Goal: Find specific page/section: Find specific page/section

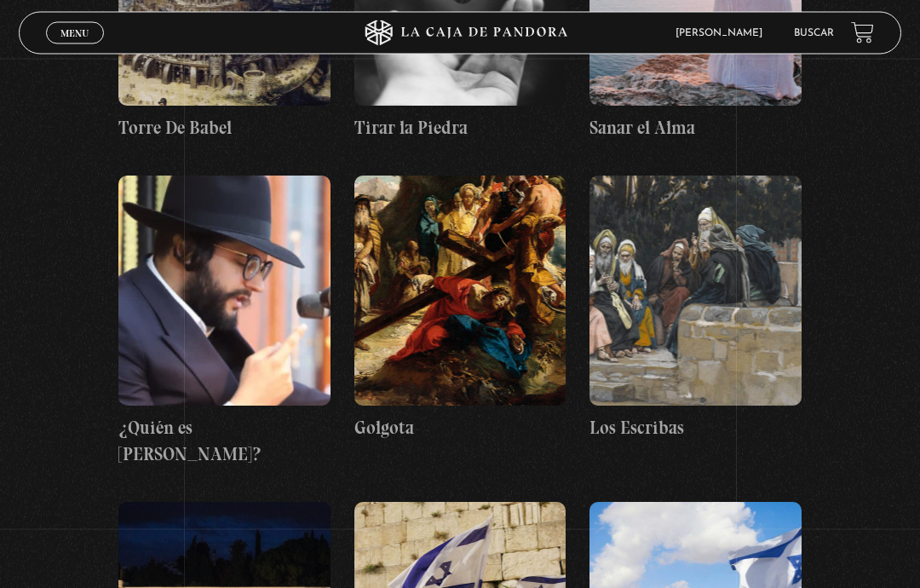
scroll to position [10870, 0]
click at [813, 38] on link "Buscar" at bounding box center [814, 33] width 40 height 10
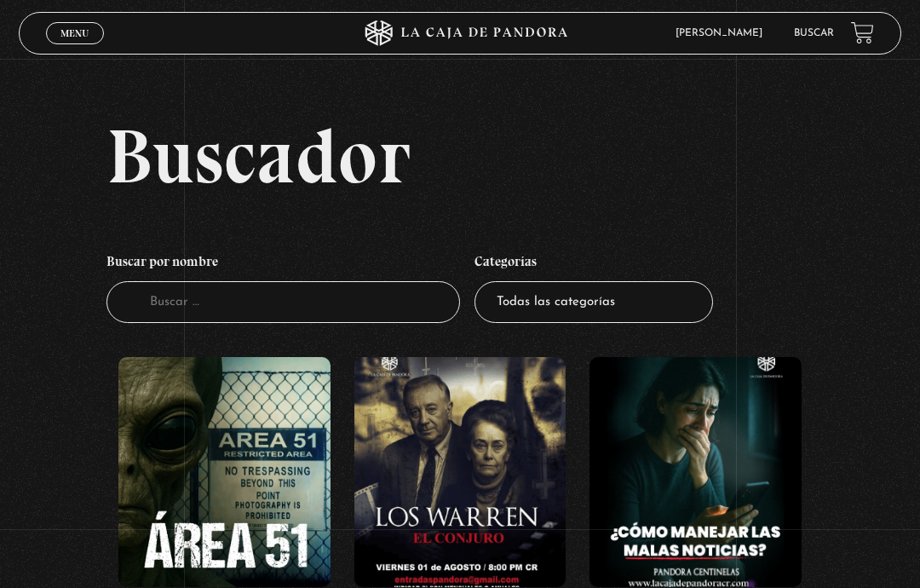
click at [815, 38] on link "Buscar" at bounding box center [814, 33] width 40 height 10
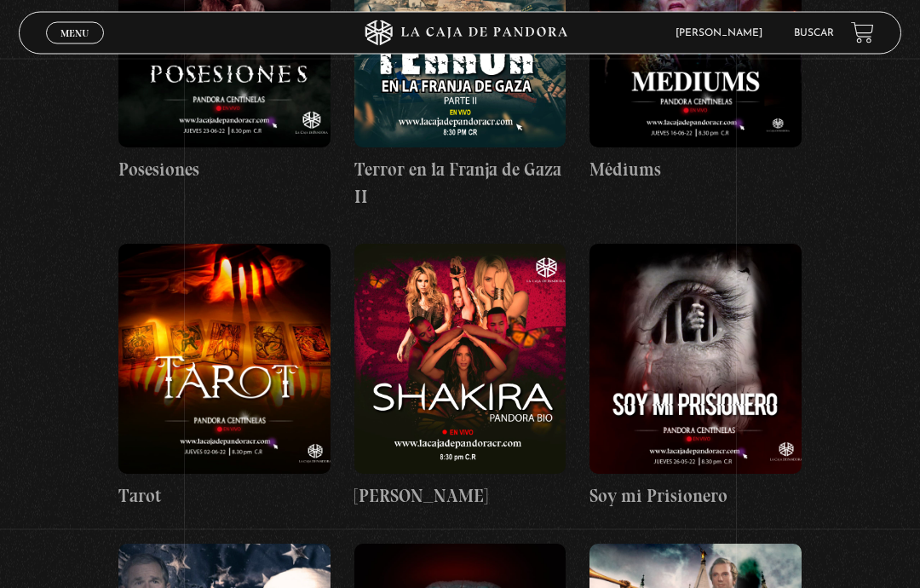
scroll to position [13378, 0]
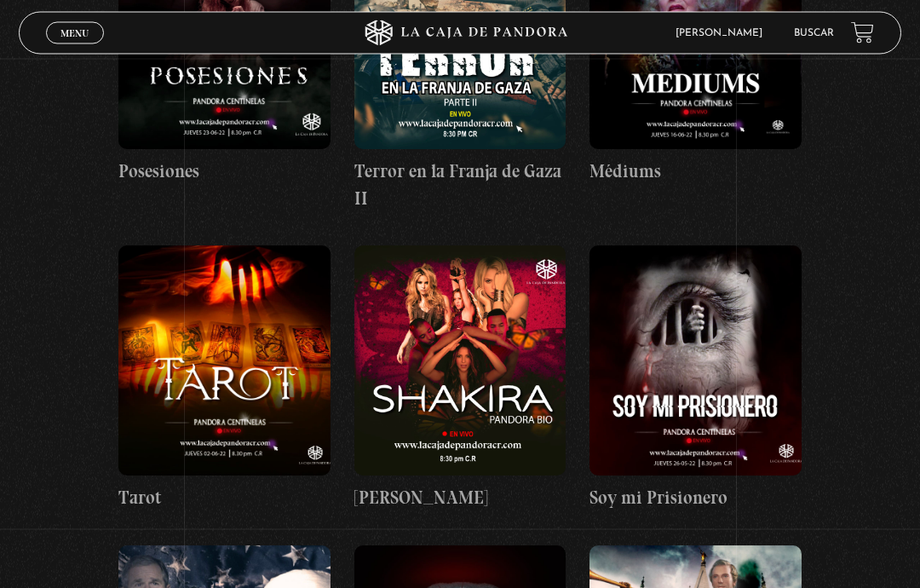
click at [812, 32] on link "Buscar" at bounding box center [814, 33] width 40 height 10
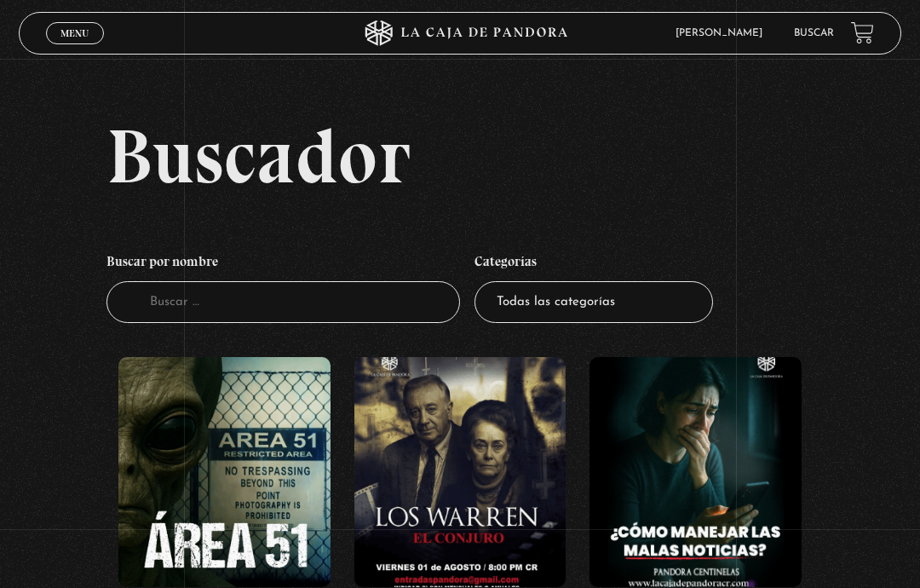
click at [640, 323] on select "Todas las categorías 11:11 Humanitario (1) Amo los [DATE] (2) Análisis de serie…" at bounding box center [593, 302] width 238 height 42
select select "centinelas"
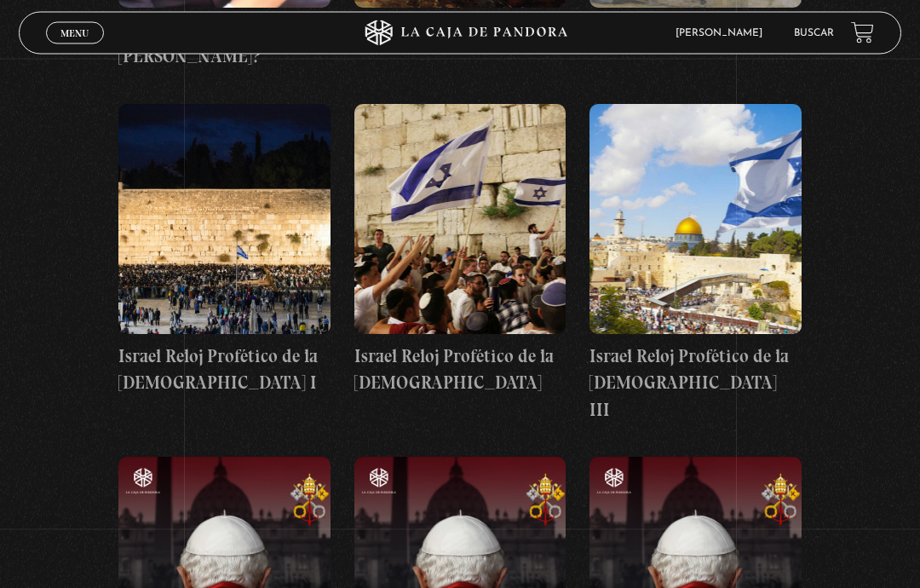
scroll to position [11269, 0]
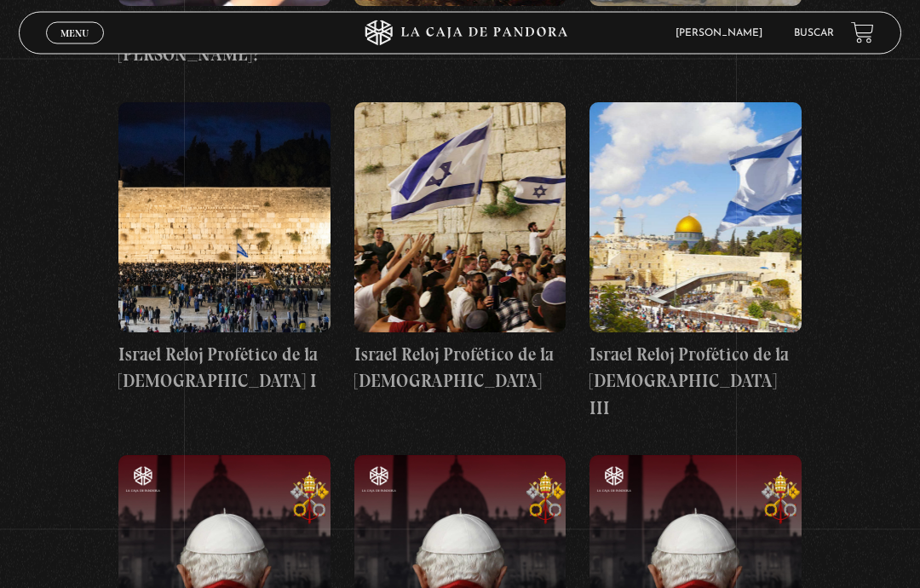
click at [734, 456] on figure at bounding box center [695, 571] width 212 height 230
